Goal: Task Accomplishment & Management: Use online tool/utility

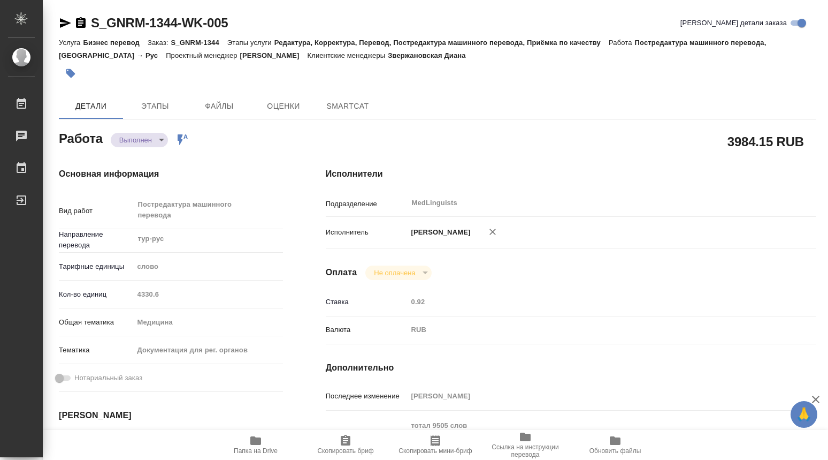
type textarea "x"
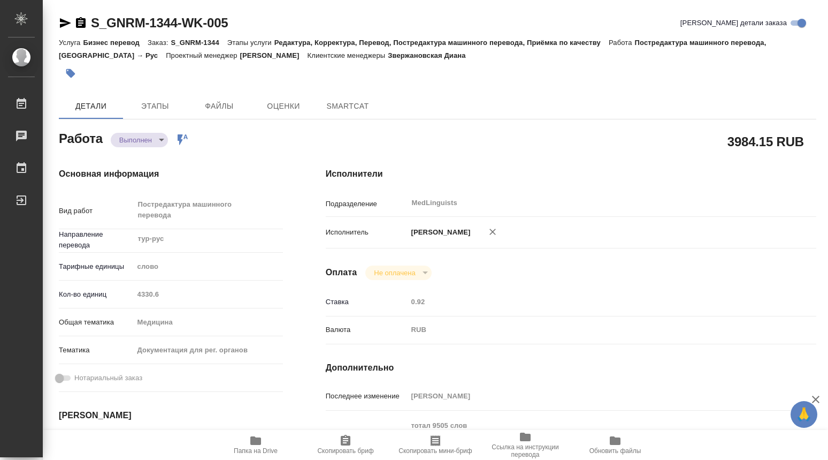
type textarea "x"
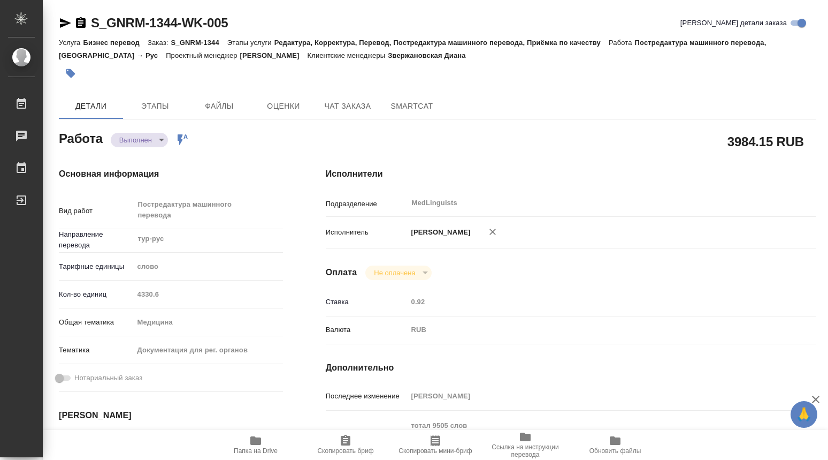
type textarea "x"
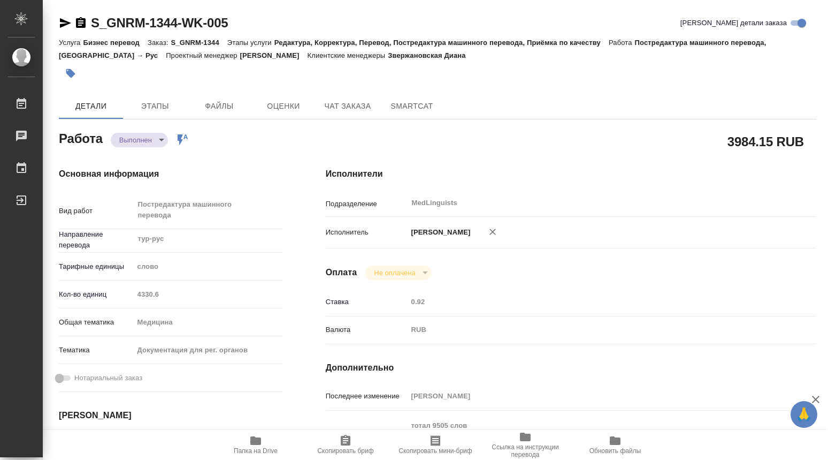
type textarea "x"
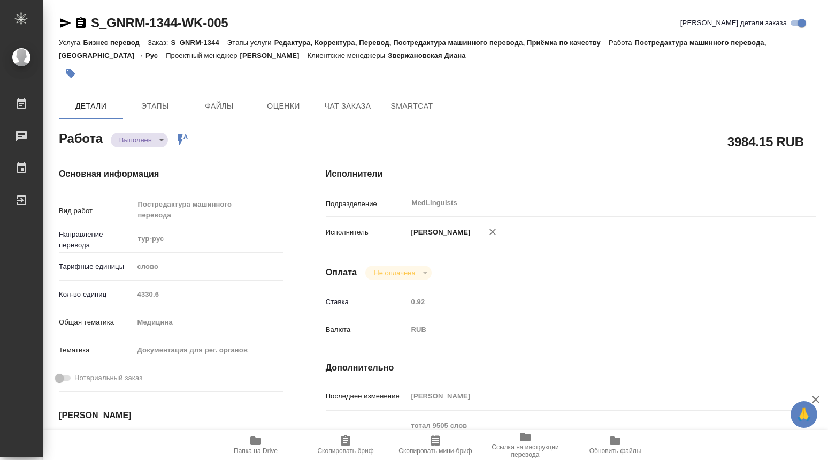
type textarea "x"
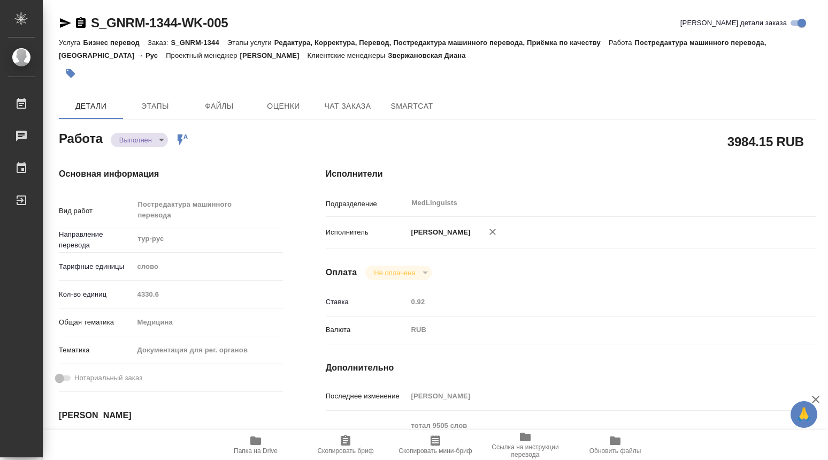
type textarea "x"
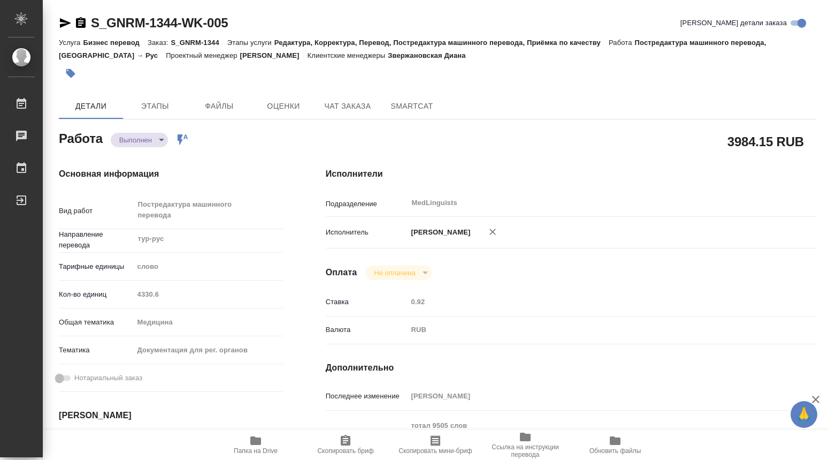
type textarea "x"
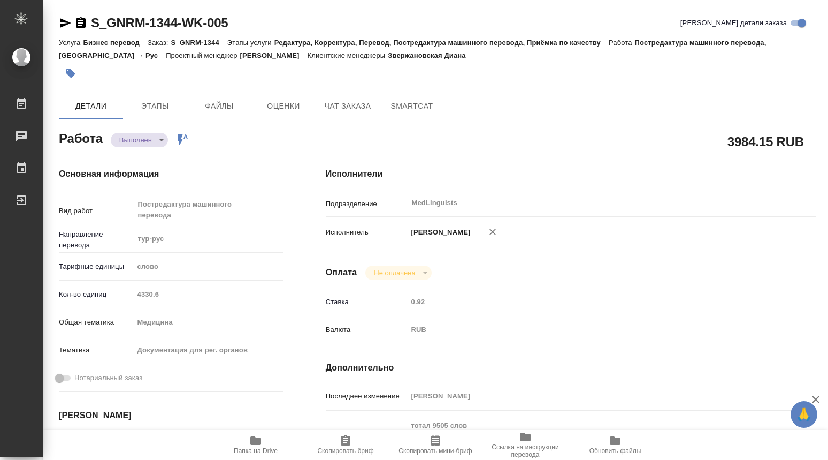
type textarea "x"
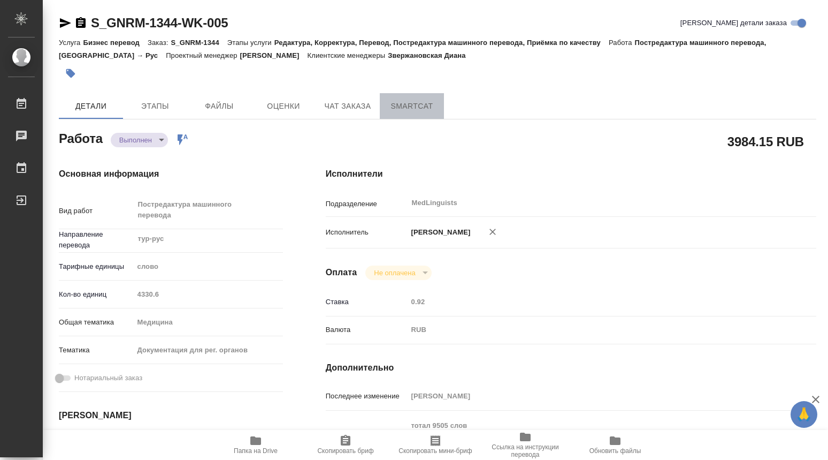
click at [422, 108] on span "SmartCat" at bounding box center [411, 106] width 51 height 13
